Goal: Transaction & Acquisition: Purchase product/service

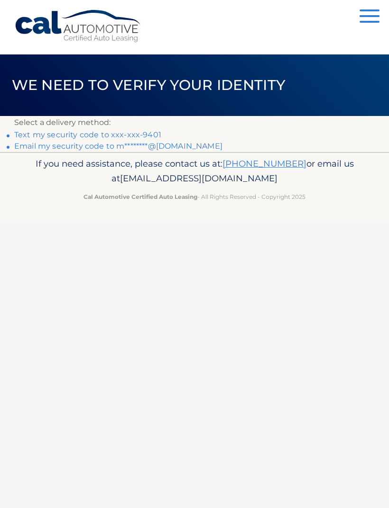
click at [114, 132] on link "Text my security code to xxx-xxx-9401" at bounding box center [87, 134] width 147 height 9
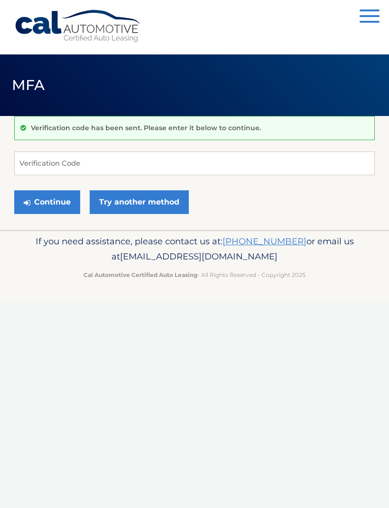
click at [143, 134] on div "Verification code has been sent. Please enter it below to continue." at bounding box center [194, 128] width 360 height 24
click at [105, 169] on input "Verification Code" at bounding box center [194, 164] width 360 height 24
type input "333353"
click at [47, 202] on button "Continue" at bounding box center [47, 203] width 66 height 24
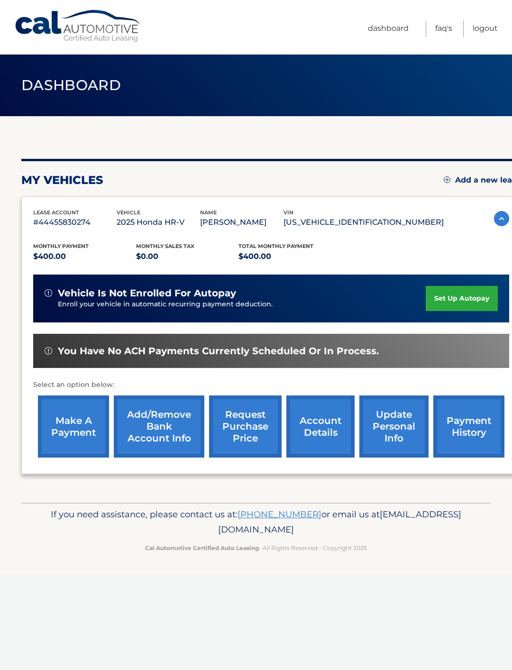
click at [84, 426] on link "make a payment" at bounding box center [73, 426] width 71 height 62
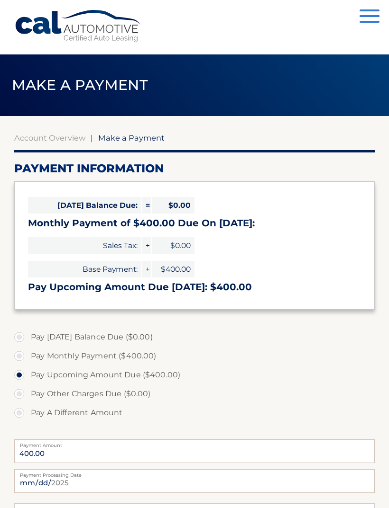
select select "OGFkODNjYjktMDNjYi00ODI4LThhNTEtNjAxODhkMzljODRk"
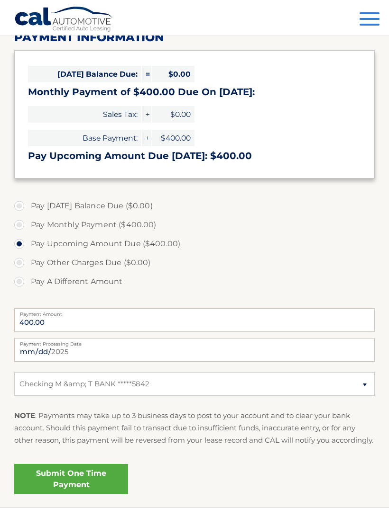
scroll to position [182, 0]
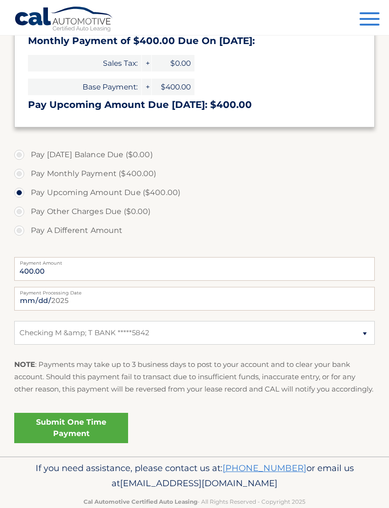
click at [65, 440] on link "Submit One Time Payment" at bounding box center [71, 428] width 114 height 30
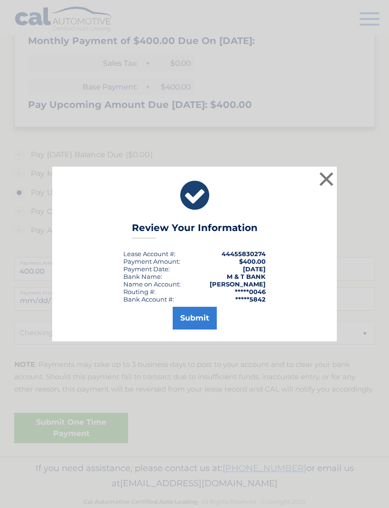
click at [196, 330] on button "Submit" at bounding box center [194, 318] width 44 height 23
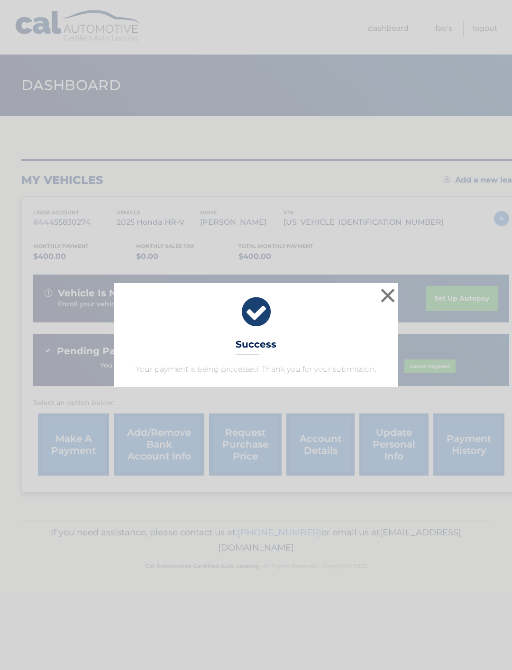
click at [383, 300] on button "×" at bounding box center [387, 295] width 19 height 19
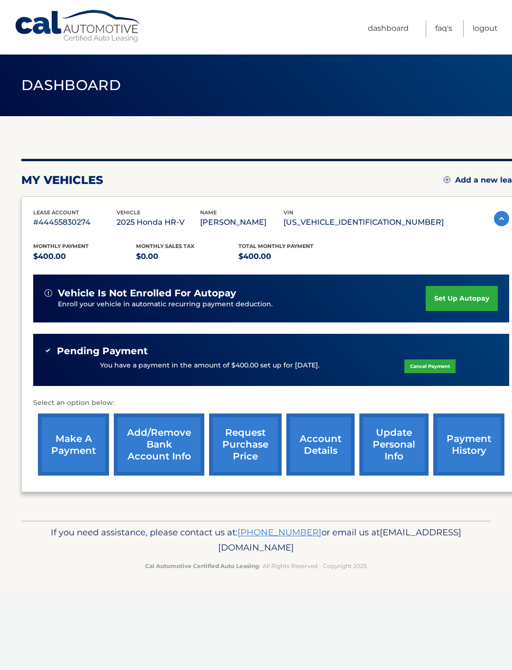
click at [477, 28] on link "Logout" at bounding box center [484, 28] width 25 height 17
